Goal: Task Accomplishment & Management: Complete application form

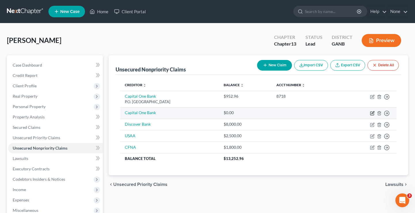
click at [373, 112] on icon "button" at bounding box center [372, 112] width 3 height 3
select select "0"
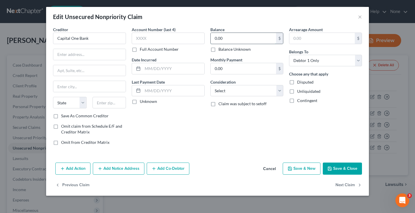
click at [242, 38] on input "0.00" at bounding box center [242, 38] width 65 height 11
type input "1,427.98"
click at [195, 39] on input "text" at bounding box center [168, 39] width 73 height 12
type input "9139"
click at [137, 68] on line at bounding box center [137, 68] width 3 height 0
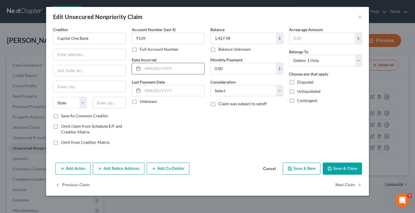
click at [147, 69] on input "text" at bounding box center [174, 68] width 62 height 11
type input "[DATE]"
click at [90, 55] on input "text" at bounding box center [89, 54] width 72 height 11
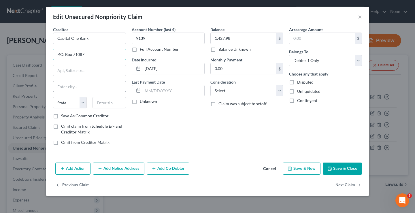
type input "P.O. Box 71087"
click at [86, 87] on input "text" at bounding box center [89, 86] width 72 height 11
type input "Charlotte"
click at [79, 108] on select "State [US_STATE] AK AR AZ CA CO CT DE DC [GEOGRAPHIC_DATA] [GEOGRAPHIC_DATA] GU…" at bounding box center [70, 103] width 34 height 12
select select "28"
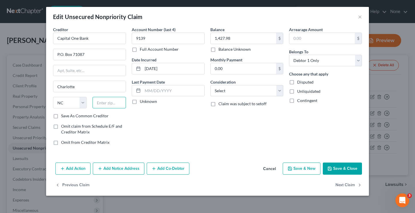
click at [112, 103] on input "text" at bounding box center [109, 103] width 34 height 12
type input "28272"
click at [254, 91] on select "Select Cable / Satellite Services Collection Agency Credit Card Debt Debt Couns…" at bounding box center [246, 91] width 73 height 12
select select "2"
click at [325, 38] on input "text" at bounding box center [321, 38] width 65 height 11
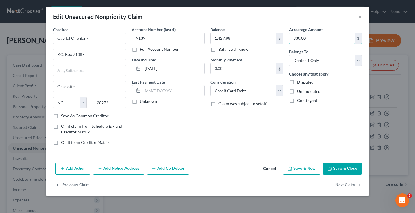
type input "330.00"
click at [343, 169] on button "Save & Close" at bounding box center [341, 168] width 39 height 12
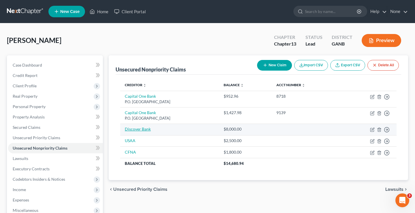
click at [132, 129] on link "Discover Bank" at bounding box center [138, 128] width 26 height 5
select select "0"
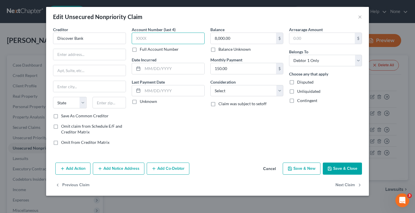
click at [147, 38] on input "text" at bounding box center [168, 39] width 73 height 12
click at [251, 38] on input "8,000.00" at bounding box center [242, 38] width 65 height 11
type input "8,033.09"
click at [175, 36] on input "text" at bounding box center [168, 39] width 73 height 12
type input "2429"
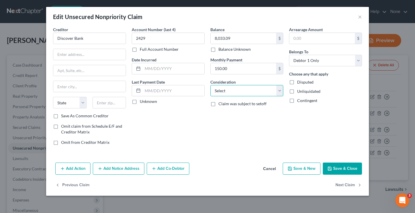
click at [256, 94] on select "Select Cable / Satellite Services Collection Agency Credit Card Debt Debt Couns…" at bounding box center [246, 91] width 73 height 12
select select "2"
click at [159, 92] on input "text" at bounding box center [174, 90] width 62 height 11
type input "[DATE]"
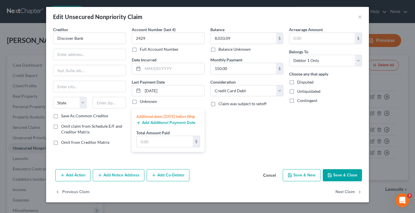
click at [240, 144] on div "Balance 8,033.09 $ Balance Unknown Balance Undetermined 8,033.09 $ Balance Unkn…" at bounding box center [246, 91] width 79 height 130
click at [223, 156] on div "Balance 8,033.09 $ Balance Unknown Balance Undetermined 8,033.09 $ Balance Unkn…" at bounding box center [246, 91] width 79 height 130
click at [187, 92] on input "[DATE]" at bounding box center [174, 90] width 62 height 11
click at [340, 181] on button "Save & Close" at bounding box center [341, 175] width 39 height 12
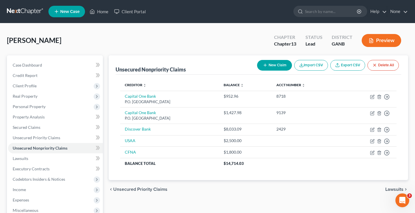
click at [273, 64] on button "New Claim" at bounding box center [274, 65] width 35 height 11
select select "0"
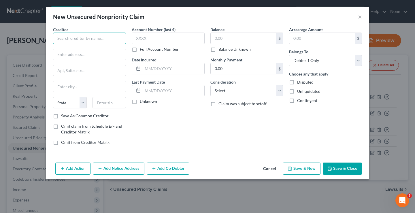
click at [92, 36] on input "text" at bounding box center [89, 39] width 73 height 12
click at [267, 170] on button "Cancel" at bounding box center [269, 169] width 22 height 12
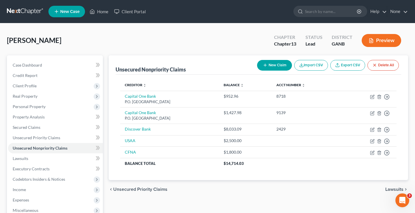
click at [266, 63] on button "New Claim" at bounding box center [274, 65] width 35 height 11
select select "0"
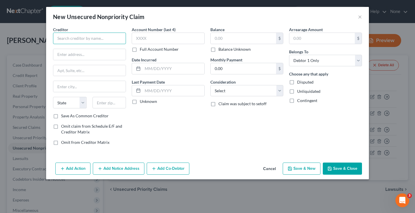
click at [115, 39] on input "text" at bounding box center [89, 39] width 73 height 12
click at [229, 35] on input "text" at bounding box center [242, 38] width 65 height 11
type input "Mercury Bank/Spirit"
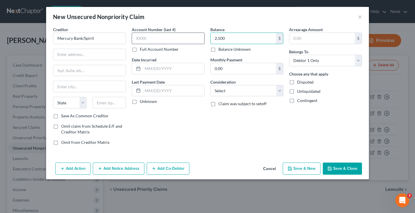
type input "2,500"
click at [185, 37] on input "text" at bounding box center [168, 39] width 73 height 12
type input "8607"
click at [77, 58] on input "text" at bounding box center [89, 54] width 72 height 11
click at [303, 168] on button "Save & New" at bounding box center [301, 168] width 38 height 12
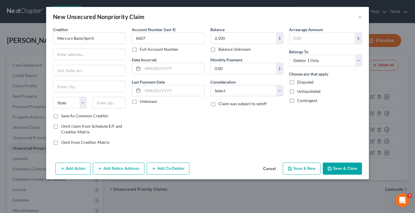
select select "0"
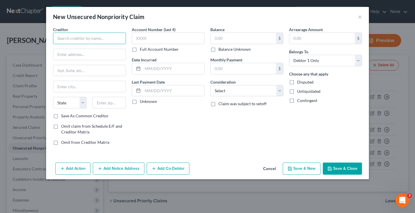
click at [102, 37] on input "text" at bounding box center [89, 39] width 73 height 12
type input "CreditOne Bank"
click at [168, 36] on input "text" at bounding box center [168, 39] width 73 height 12
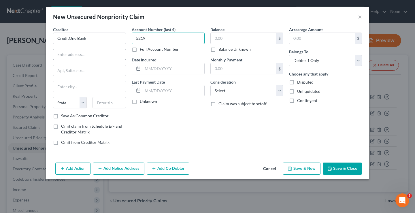
type input "5219"
click at [95, 52] on input "text" at bounding box center [89, 54] width 72 height 11
click at [250, 39] on input "text" at bounding box center [242, 38] width 65 height 11
type input "700"
click at [101, 51] on input "text" at bounding box center [89, 54] width 72 height 11
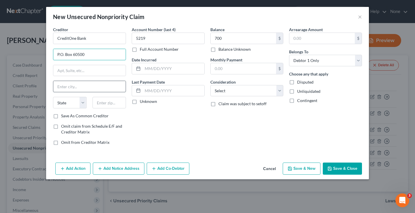
type input "P.O. Box 60500"
click at [74, 88] on input "text" at bounding box center [89, 86] width 72 height 11
type input "City of Industry"
click at [69, 104] on select "State [US_STATE] AK AR AZ CA CO CT DE DC [GEOGRAPHIC_DATA] [GEOGRAPHIC_DATA] GU…" at bounding box center [70, 103] width 34 height 12
select select "4"
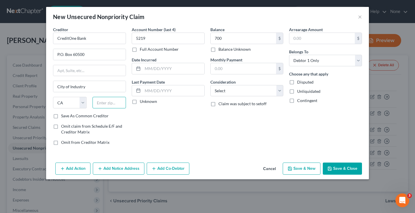
click at [112, 105] on input "text" at bounding box center [109, 103] width 34 height 12
type input "91716"
click at [301, 171] on button "Save & New" at bounding box center [301, 168] width 38 height 12
select select "0"
type input "City Of Industry"
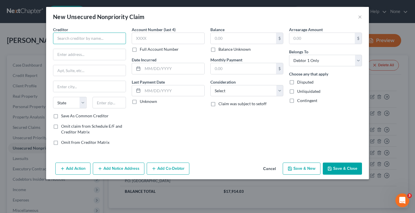
click at [89, 36] on input "text" at bounding box center [89, 39] width 73 height 12
click at [64, 55] on input "text" at bounding box center [89, 54] width 72 height 11
type input "Credit One Bank"
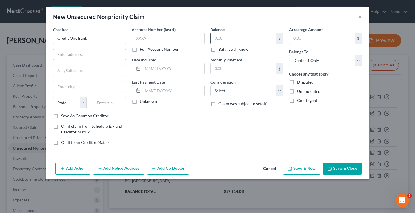
click at [221, 35] on input "text" at bounding box center [242, 38] width 65 height 11
type input "1,200"
click at [168, 35] on input "text" at bounding box center [168, 39] width 73 height 12
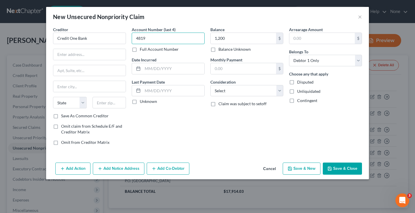
type input "4819"
click at [305, 169] on button "Save & New" at bounding box center [301, 168] width 38 height 12
select select "0"
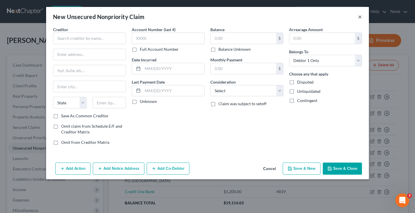
click at [360, 17] on button "×" at bounding box center [360, 16] width 4 height 7
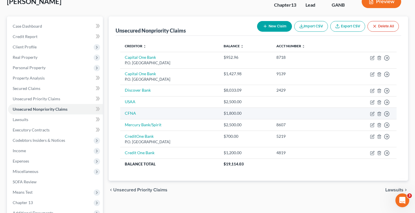
scroll to position [39, 0]
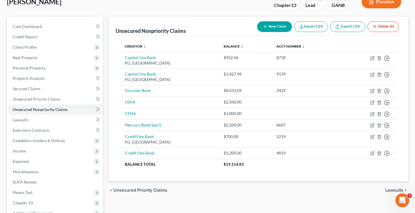
click at [274, 29] on button "New Claim" at bounding box center [274, 26] width 35 height 11
select select "0"
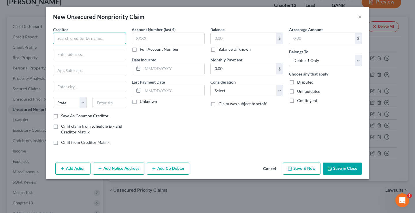
click at [111, 41] on input "text" at bounding box center [89, 39] width 73 height 12
type input "Rooms To Go"
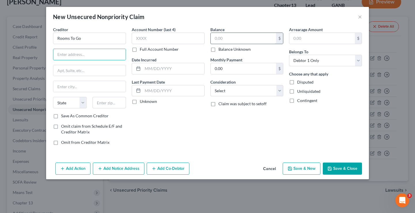
click at [222, 41] on input "text" at bounding box center [242, 38] width 65 height 11
type input "2,000"
click at [94, 53] on input "text" at bounding box center [89, 54] width 72 height 11
click at [89, 37] on input "Rooms To Go" at bounding box center [89, 39] width 73 height 12
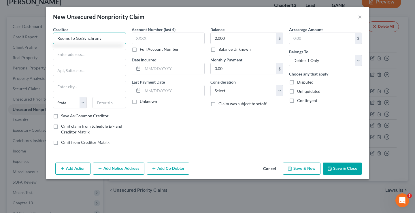
type input "Rooms To Go/Synchrony"
click at [94, 54] on input "text" at bounding box center [89, 54] width 72 height 11
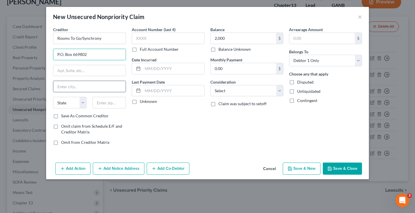
type input "P.O. Box 669802"
click at [87, 89] on input "text" at bounding box center [89, 86] width 72 height 11
type input "[GEOGRAPHIC_DATA]"
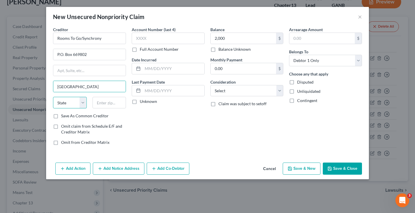
click at [67, 104] on select "State [US_STATE] AK AR AZ CA CO CT DE DC [GEOGRAPHIC_DATA] [GEOGRAPHIC_DATA] GU…" at bounding box center [70, 103] width 34 height 12
select select "45"
click at [110, 103] on input "text" at bounding box center [109, 103] width 34 height 12
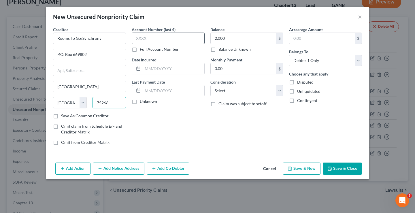
type input "75266"
click at [170, 39] on input "text" at bounding box center [168, 39] width 73 height 12
type input "8019"
click at [304, 170] on button "Save & New" at bounding box center [301, 168] width 38 height 12
select select "0"
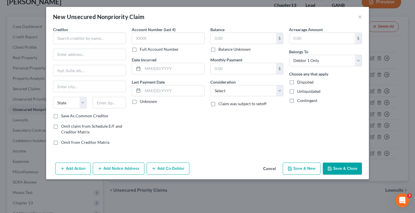
type input "2,000.00"
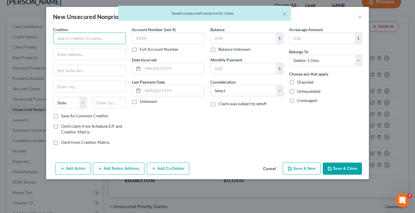
click at [105, 41] on input "text" at bounding box center [89, 39] width 73 height 12
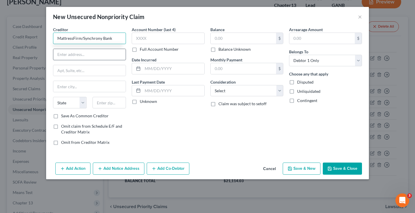
type input "MattressFirm/Synchrony Bank"
click at [105, 54] on input "text" at bounding box center [89, 54] width 72 height 11
type input "P.O. Box 71715"
click at [97, 89] on input "text" at bounding box center [89, 86] width 72 height 11
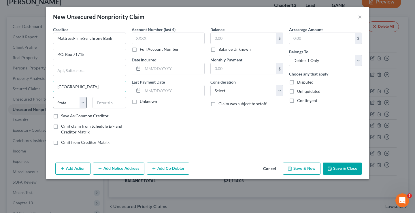
type input "[GEOGRAPHIC_DATA]"
click at [70, 103] on select "State [US_STATE] AK AR AZ CA CO CT DE DC [GEOGRAPHIC_DATA] [GEOGRAPHIC_DATA] GU…" at bounding box center [70, 103] width 34 height 12
select select "39"
click at [115, 102] on input "text" at bounding box center [109, 103] width 34 height 12
type input "19176"
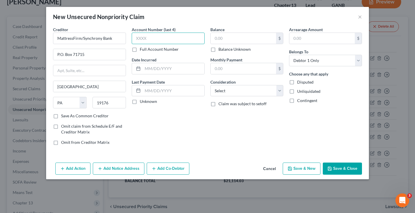
click at [175, 39] on input "text" at bounding box center [168, 39] width 73 height 12
type input "2992"
click at [300, 169] on button "Save & New" at bounding box center [301, 168] width 38 height 12
select select "0"
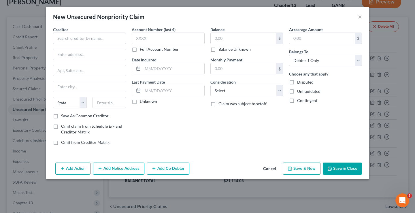
type input "0.00"
